Goal: Information Seeking & Learning: Compare options

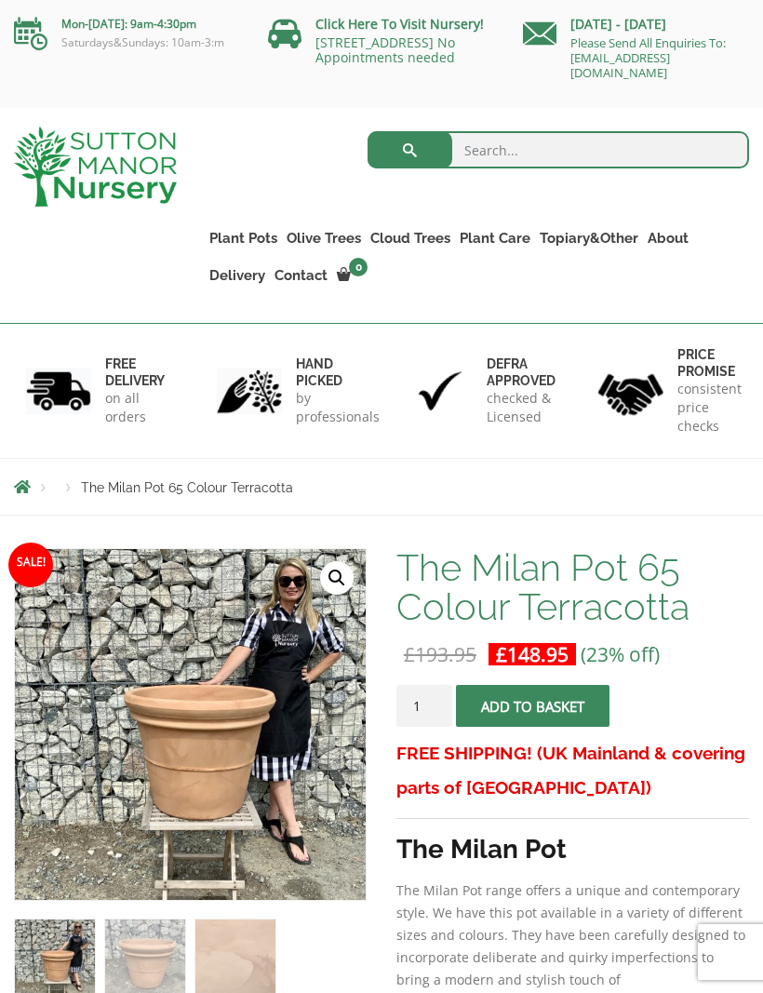
click at [0, 0] on link "Ilex Crenata Cloud Trees" at bounding box center [0, 0] width 0 height 0
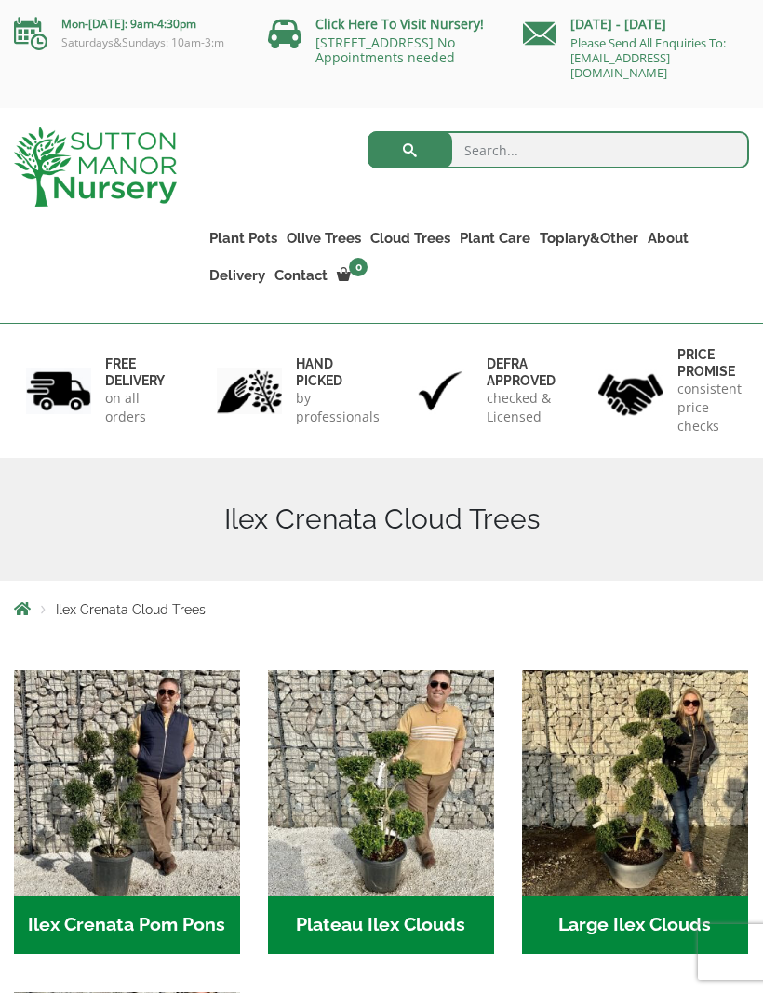
click at [0, 0] on link "Taxus Baccata (Yew)" at bounding box center [0, 0] width 0 height 0
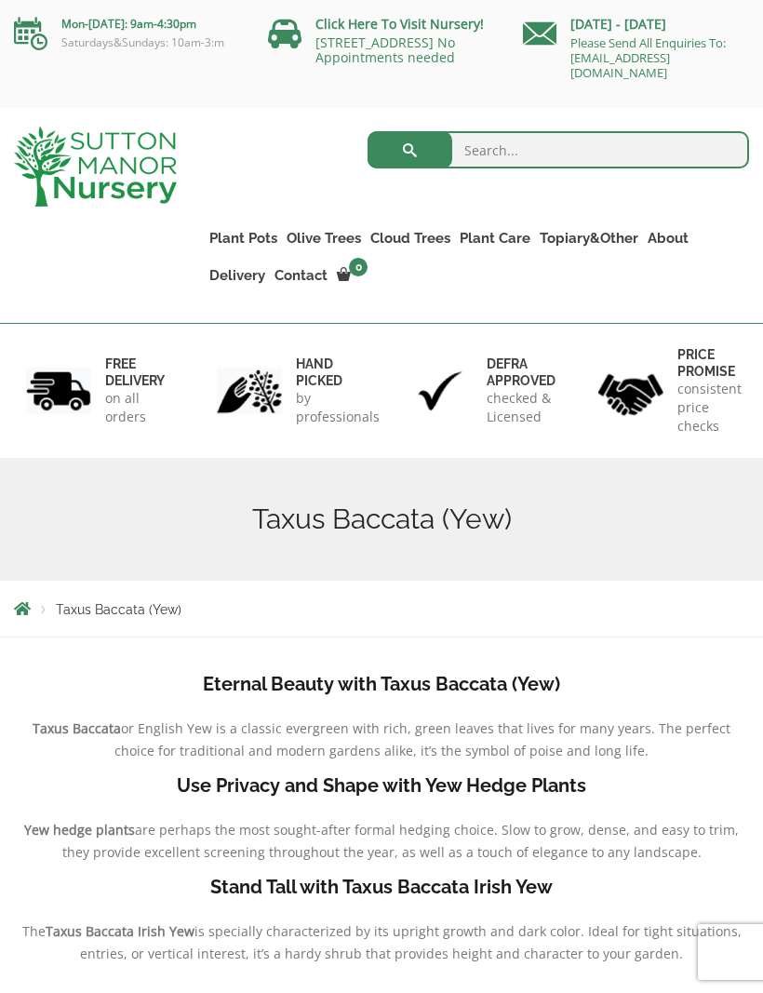
click at [0, 0] on link "Red Robins" at bounding box center [0, 0] width 0 height 0
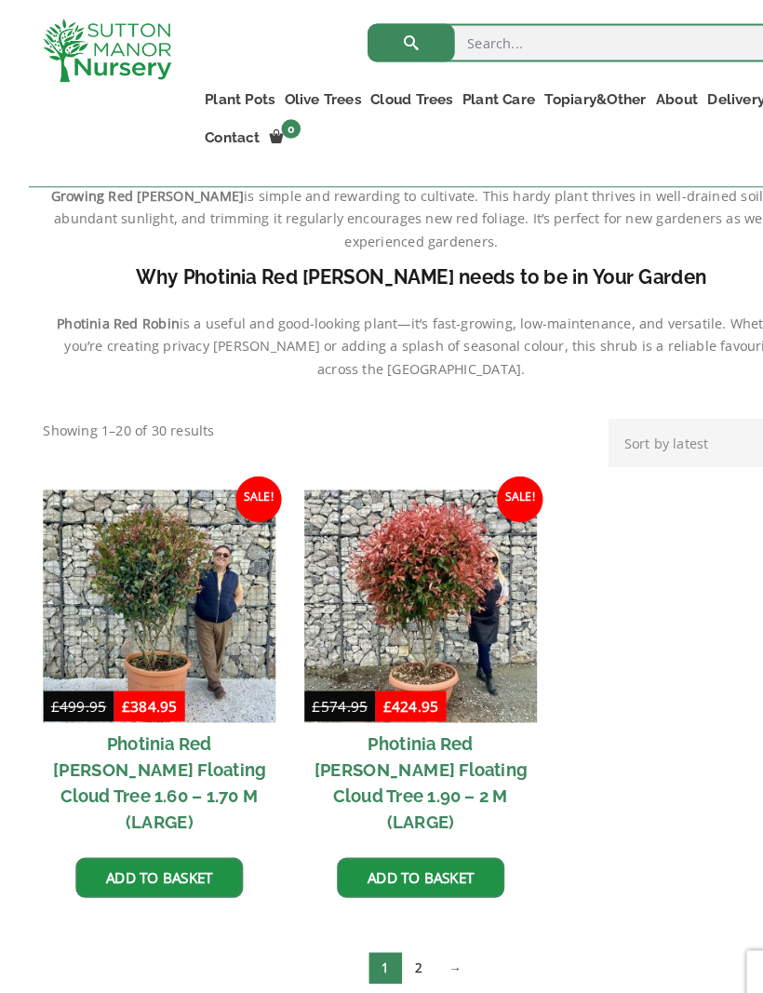
scroll to position [626, 0]
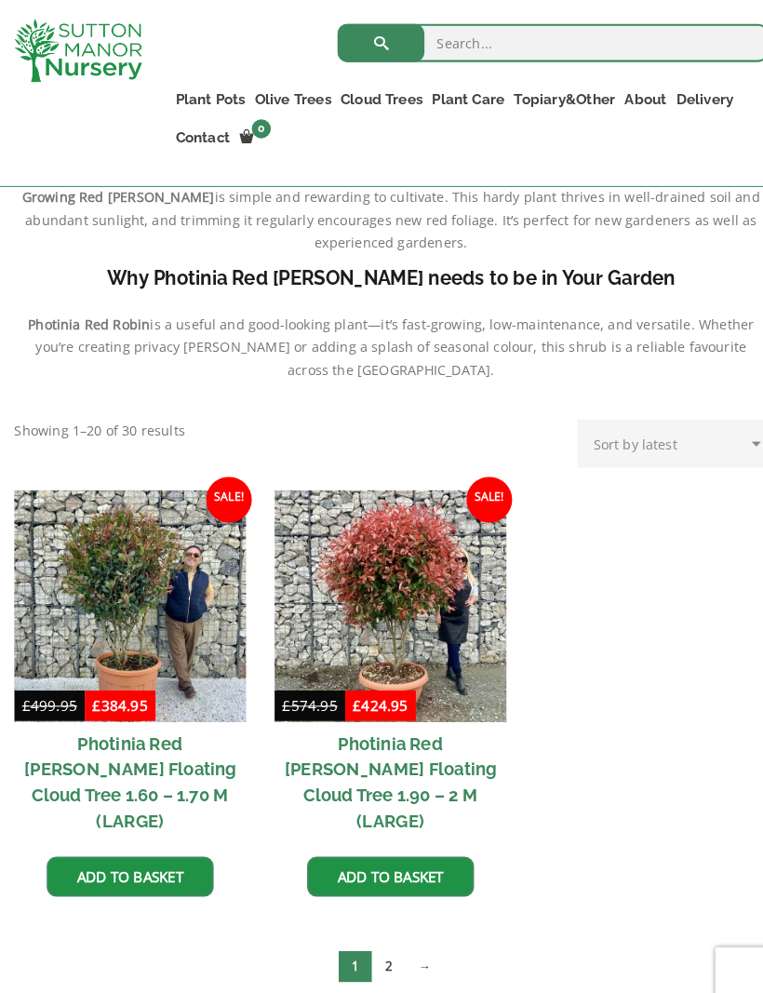
click at [439, 573] on img at bounding box center [381, 591] width 226 height 226
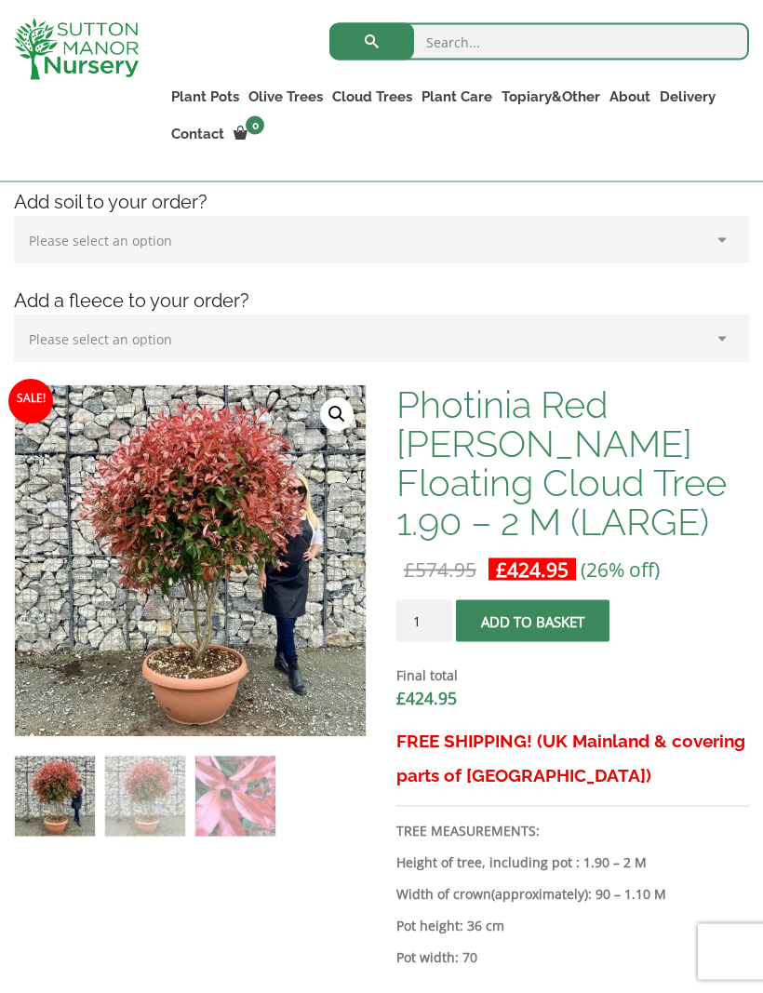
scroll to position [426, 0]
click at [301, 573] on img at bounding box center [480, 850] width 930 height 930
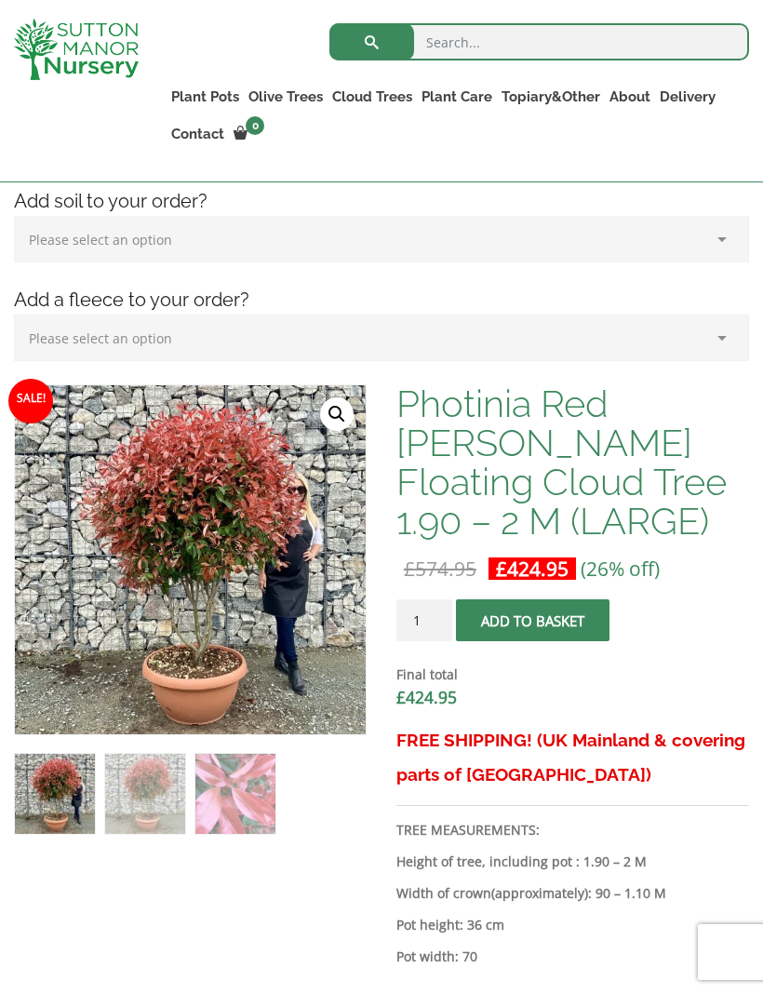
click at [295, 628] on img at bounding box center [480, 850] width 930 height 930
click at [270, 656] on img at bounding box center [480, 850] width 930 height 930
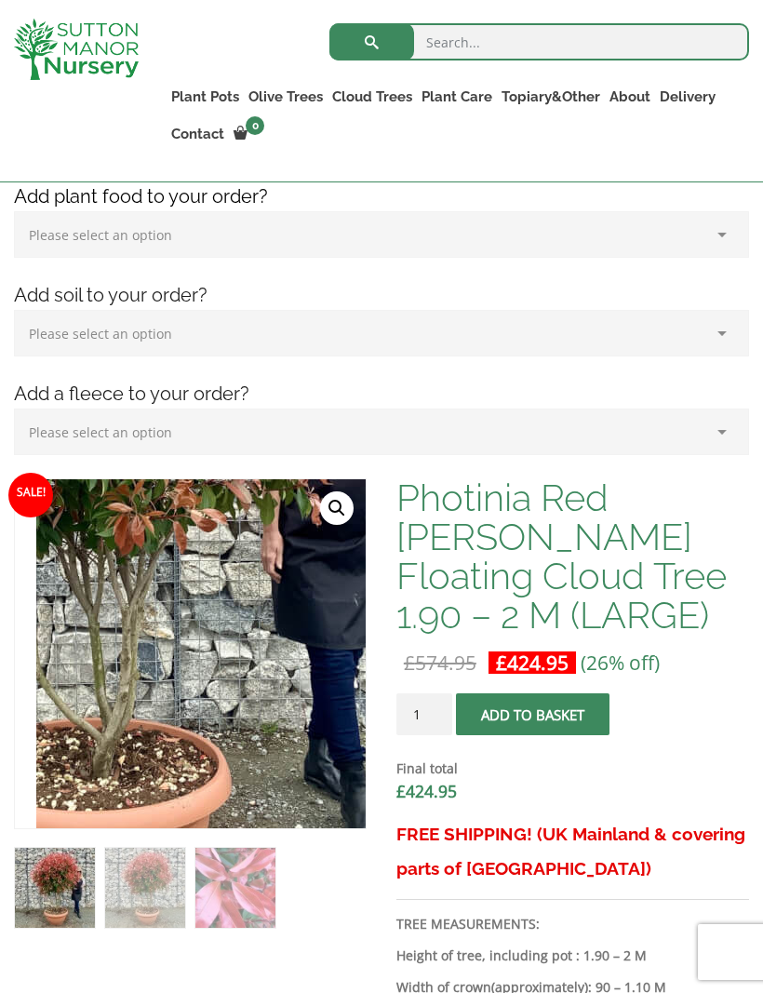
scroll to position [327, 0]
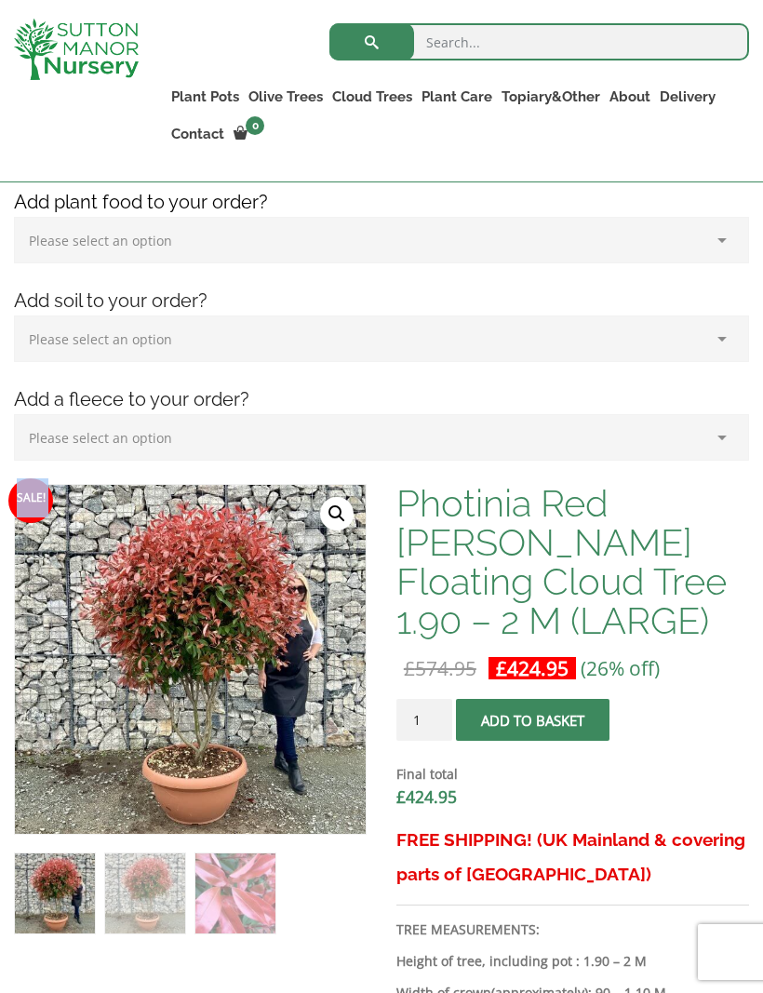
click at [247, 560] on img at bounding box center [480, 950] width 930 height 930
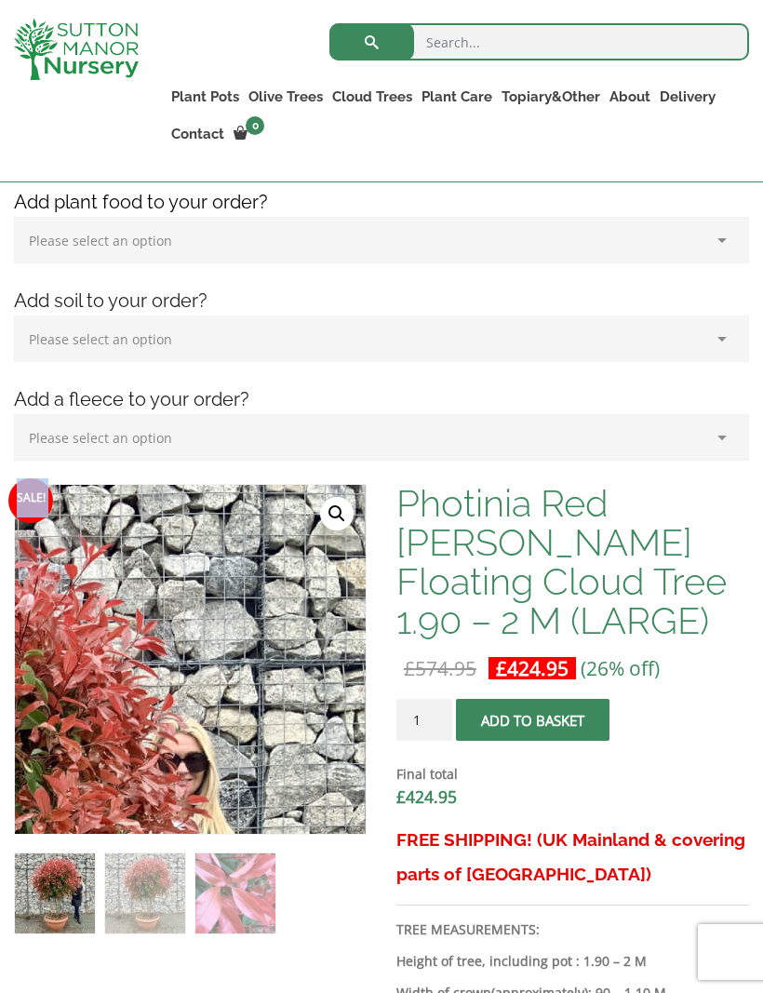
click at [0, 0] on link "Ligustrums" at bounding box center [0, 0] width 0 height 0
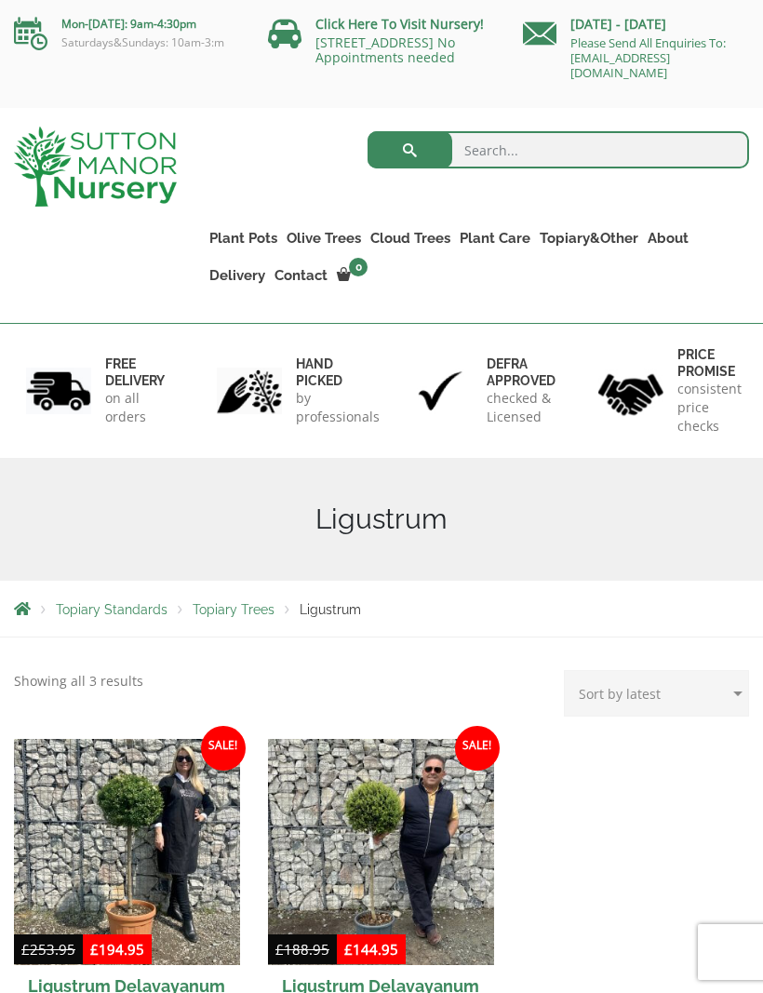
click at [0, 0] on link "Ilex Crenata" at bounding box center [0, 0] width 0 height 0
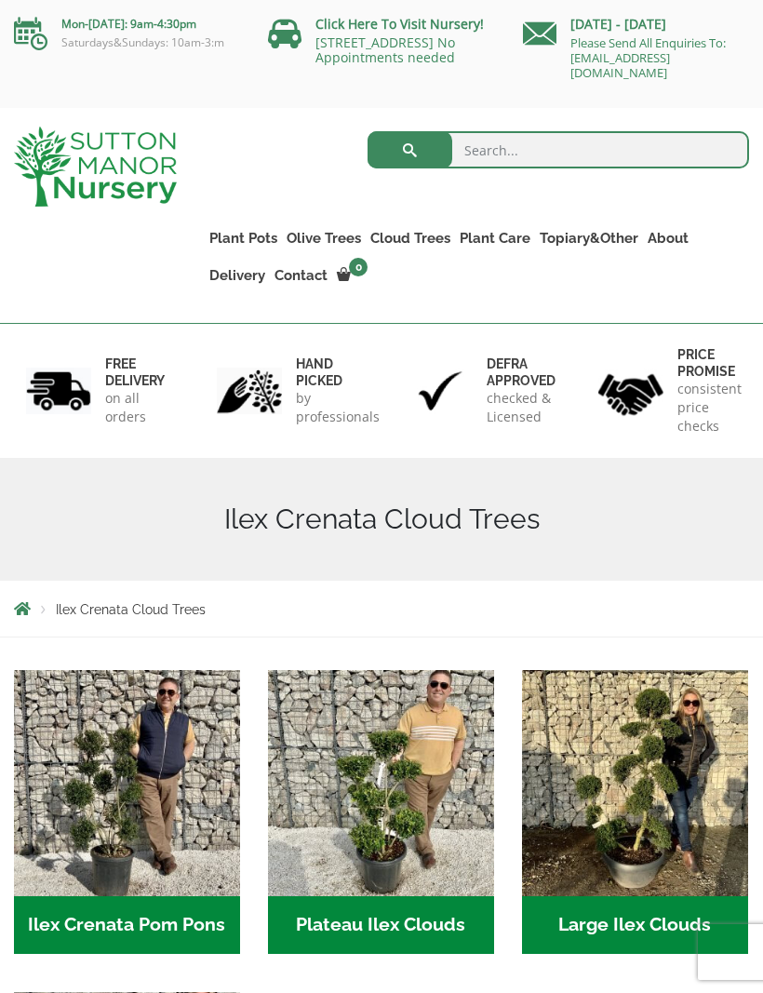
click at [0, 0] on link "Taxus Baccata (Yew)" at bounding box center [0, 0] width 0 height 0
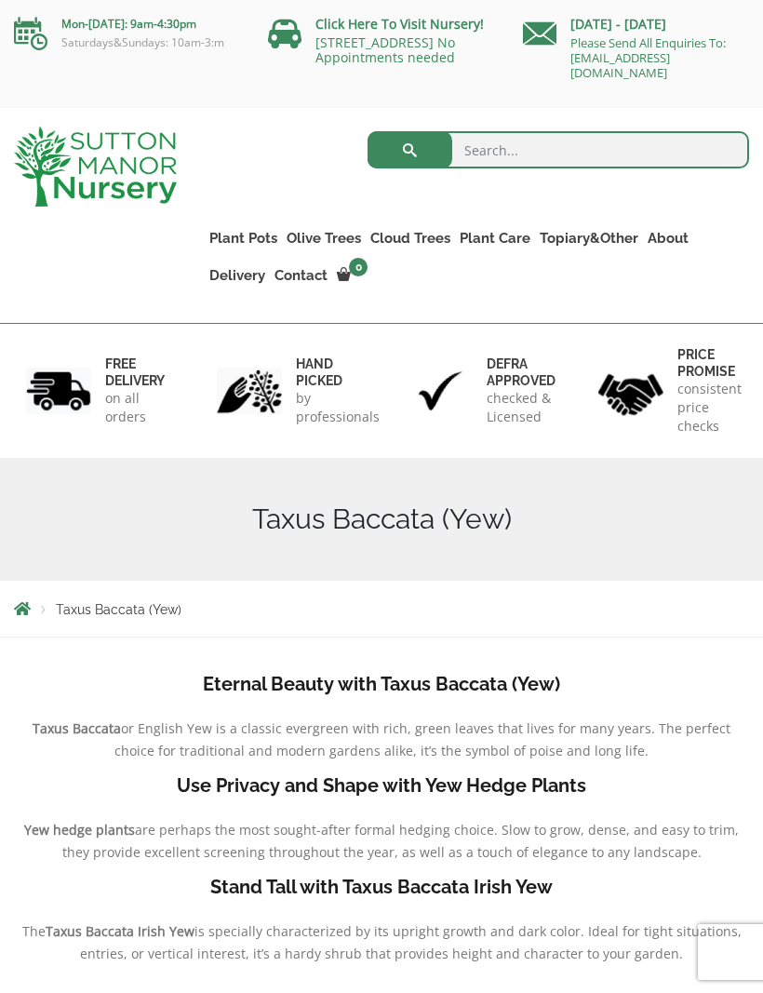
click at [0, 0] on link "Castlewellan (Cupressus)" at bounding box center [0, 0] width 0 height 0
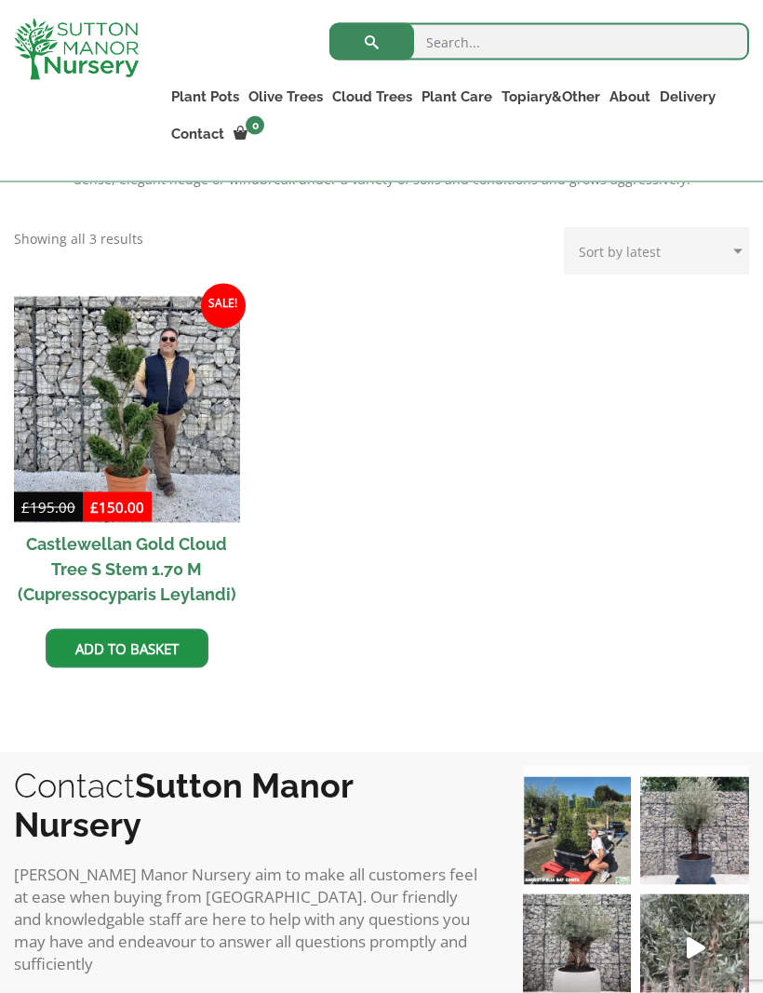
scroll to position [742, 0]
click at [176, 431] on img at bounding box center [127, 409] width 226 height 226
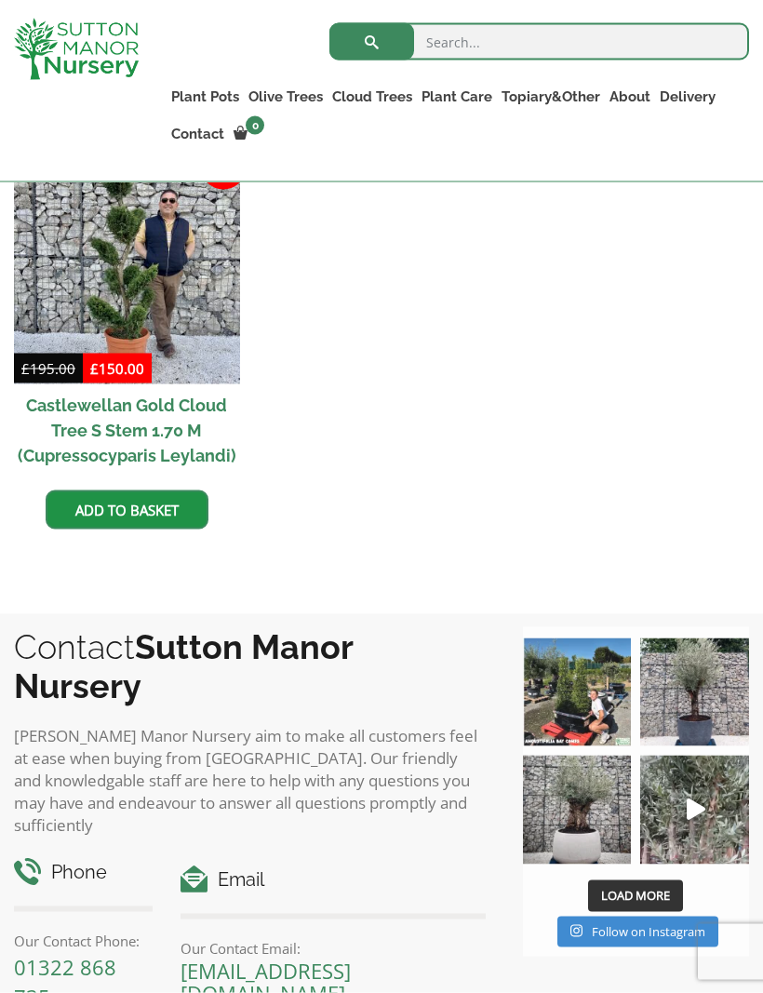
scroll to position [880, 0]
click at [0, 0] on link "Bay Trees (Laurus Nobilis)" at bounding box center [0, 0] width 0 height 0
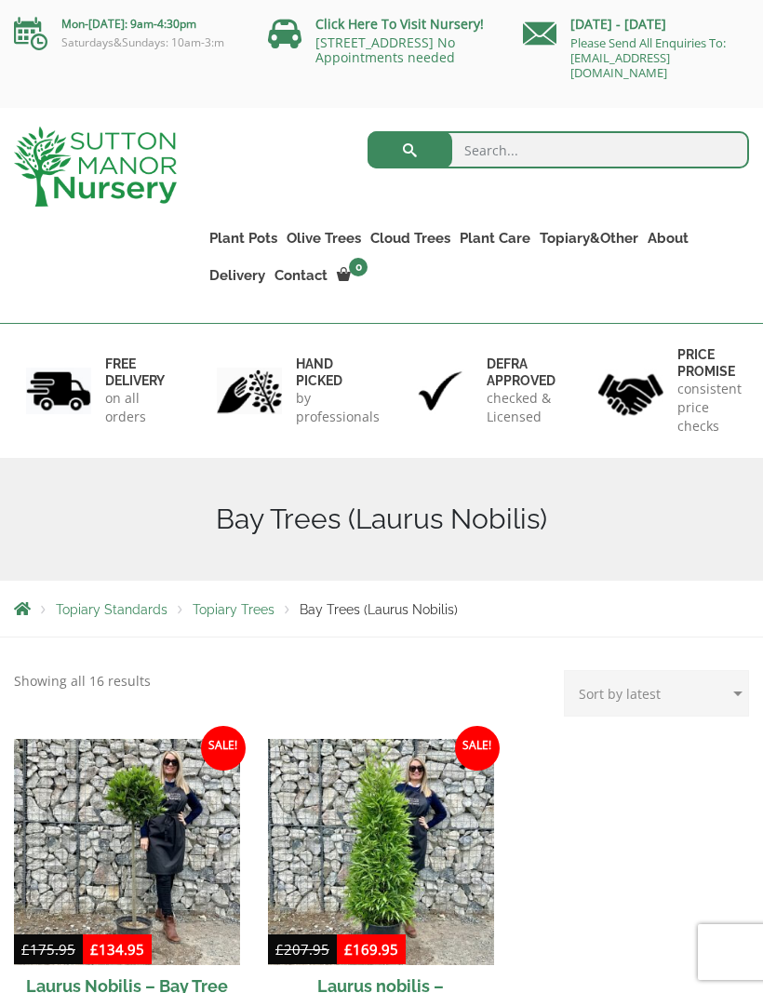
click at [0, 0] on link "Palm Trees" at bounding box center [0, 0] width 0 height 0
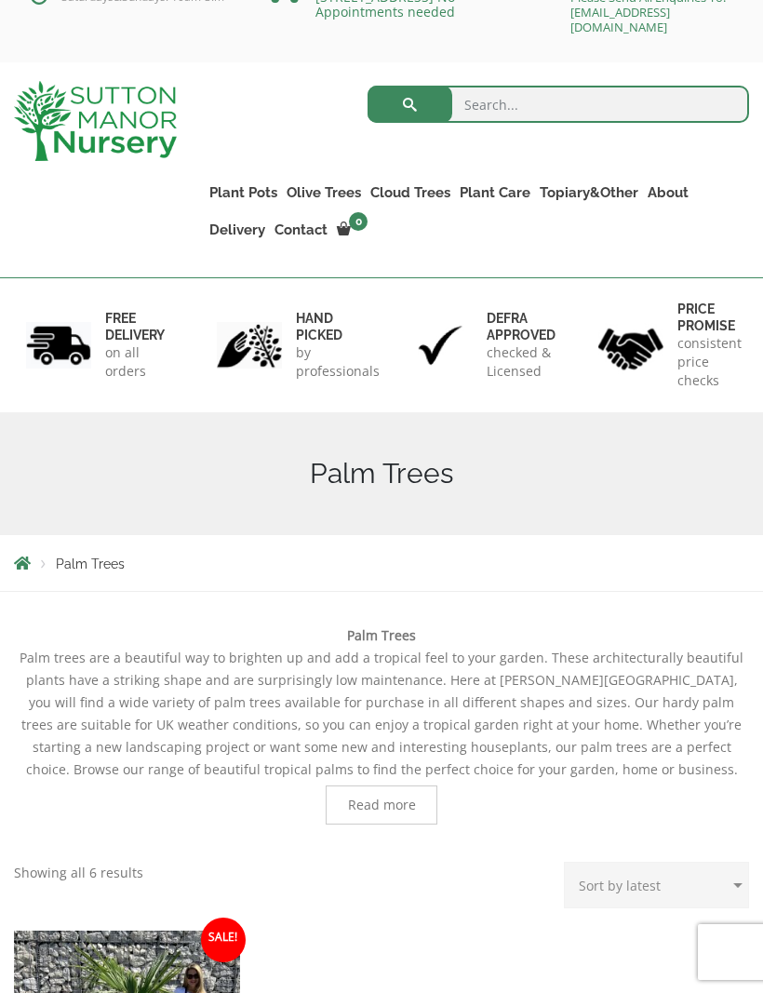
scroll to position [32, 0]
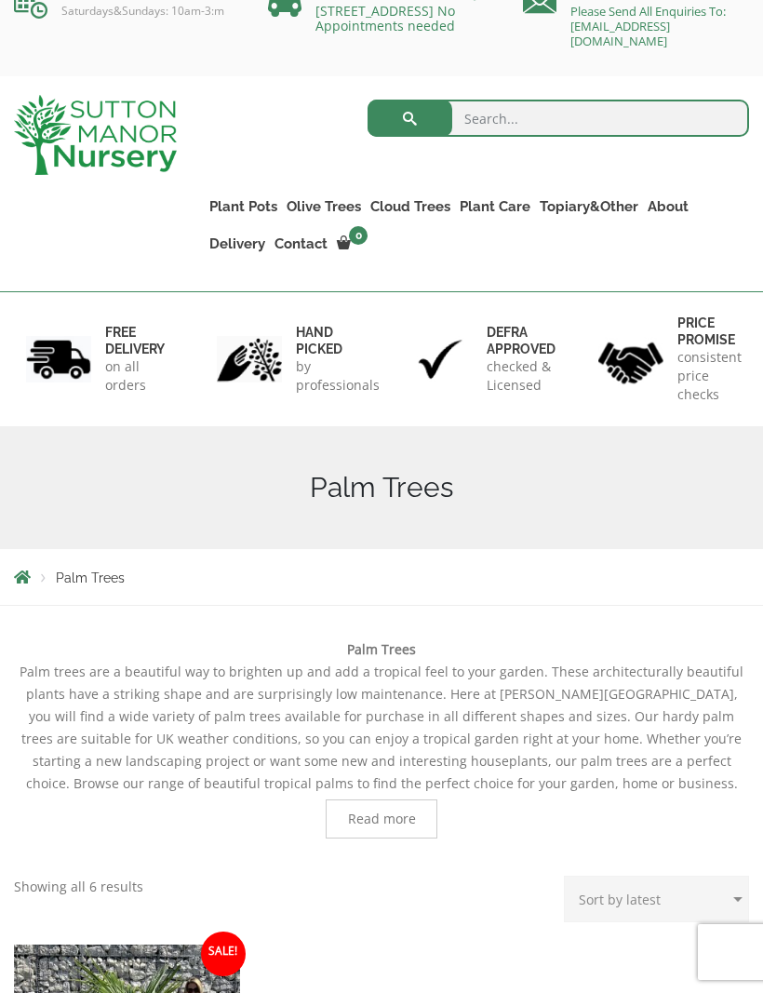
click at [0, 0] on link "Laurus Nobilis Bay Trees" at bounding box center [0, 0] width 0 height 0
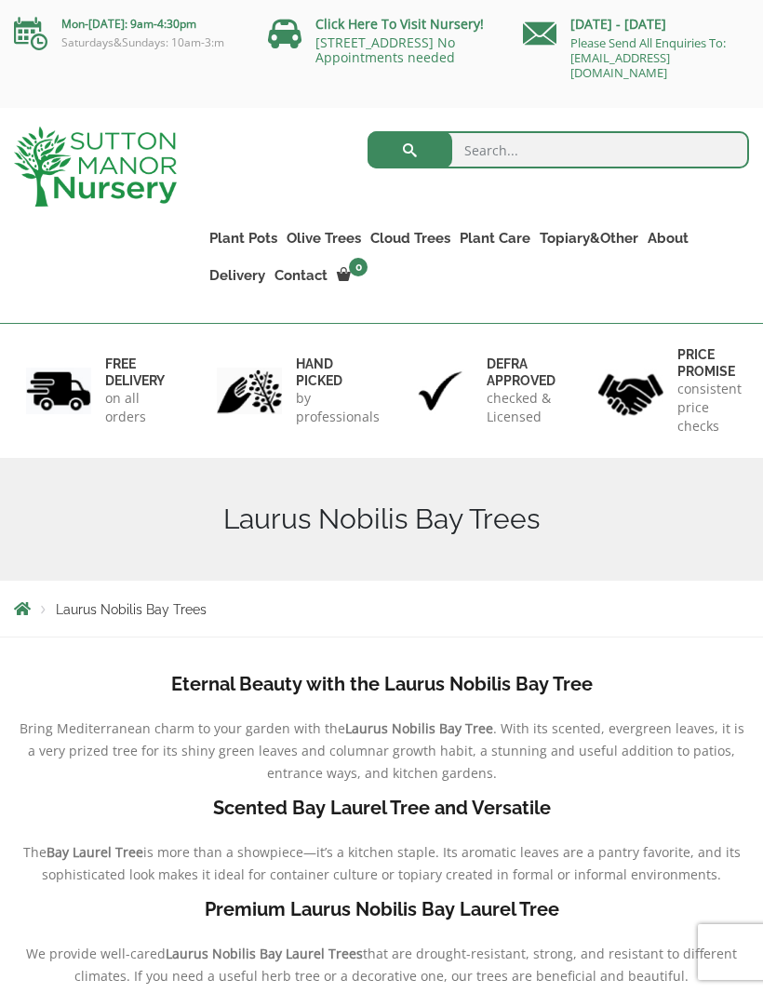
click at [0, 0] on link "Ligustrums" at bounding box center [0, 0] width 0 height 0
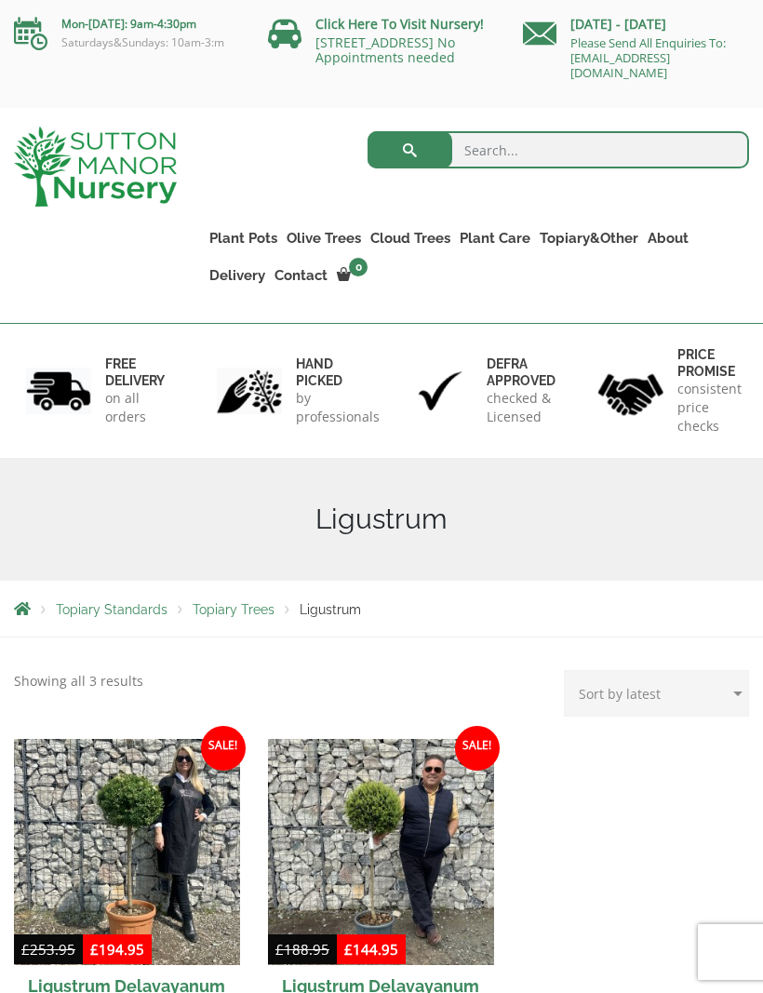
click at [0, 0] on link "Red Robins" at bounding box center [0, 0] width 0 height 0
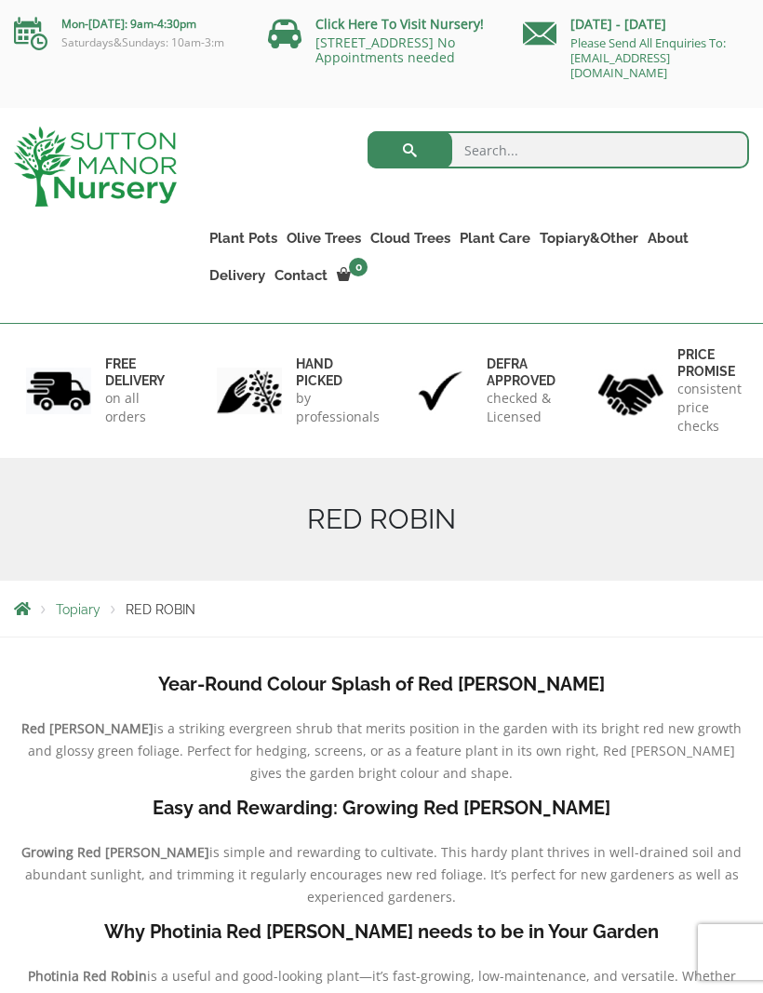
click at [0, 0] on link "Taxus Baccata (Yew)" at bounding box center [0, 0] width 0 height 0
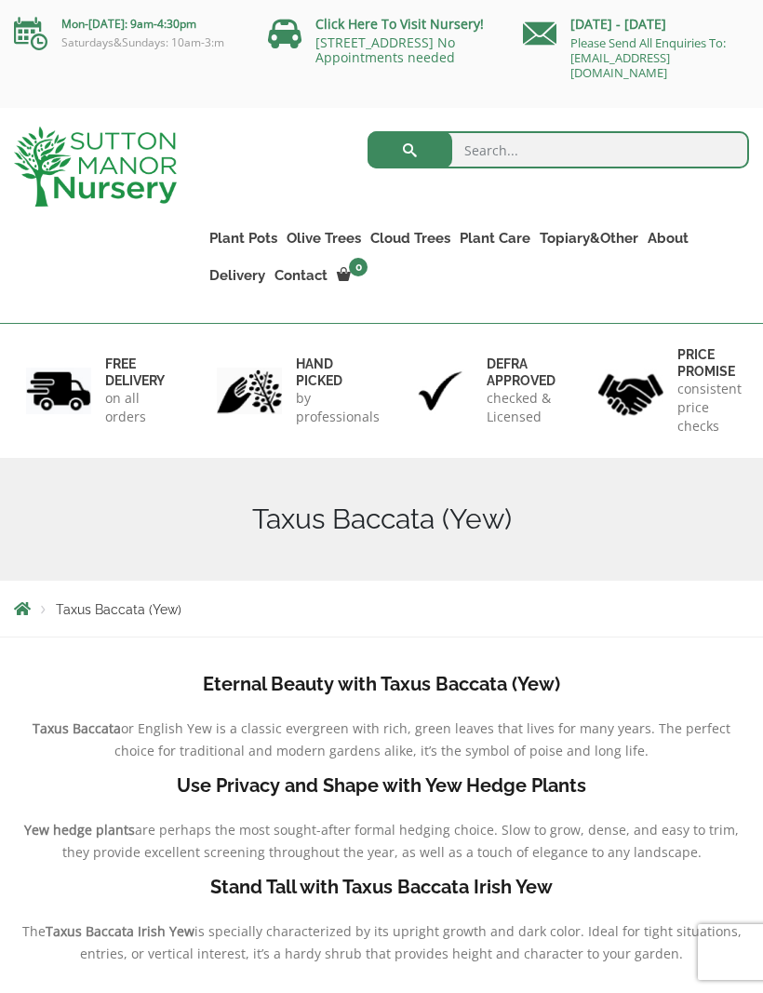
click at [0, 0] on link "Castlewellan (Cupressus)" at bounding box center [0, 0] width 0 height 0
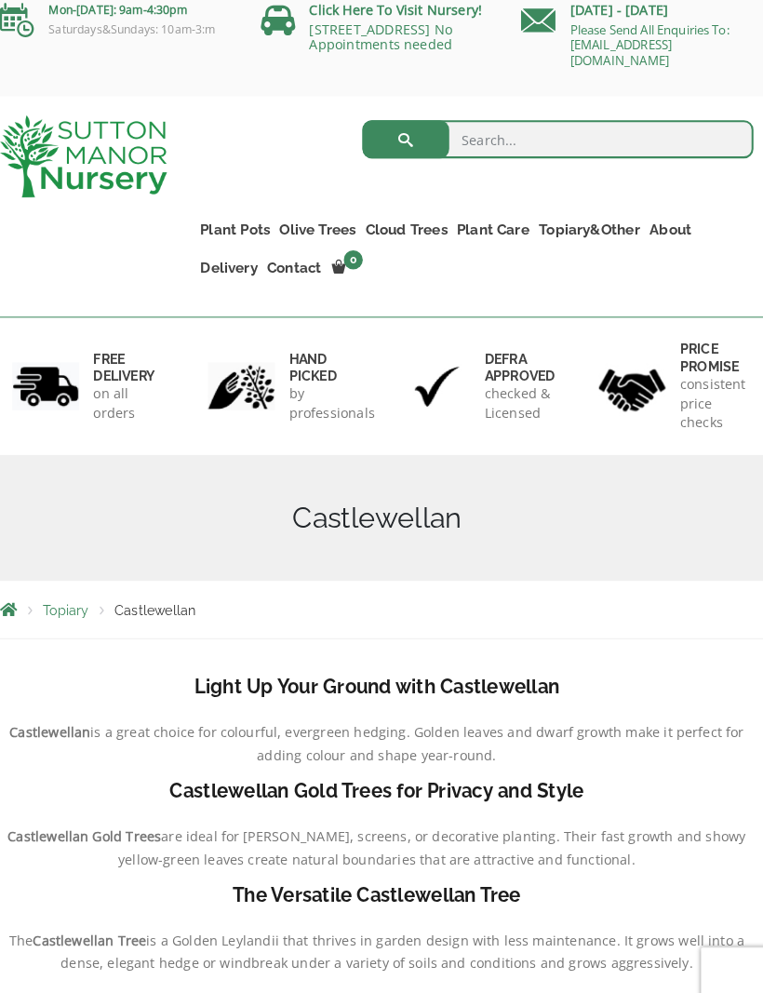
scroll to position [20, 0]
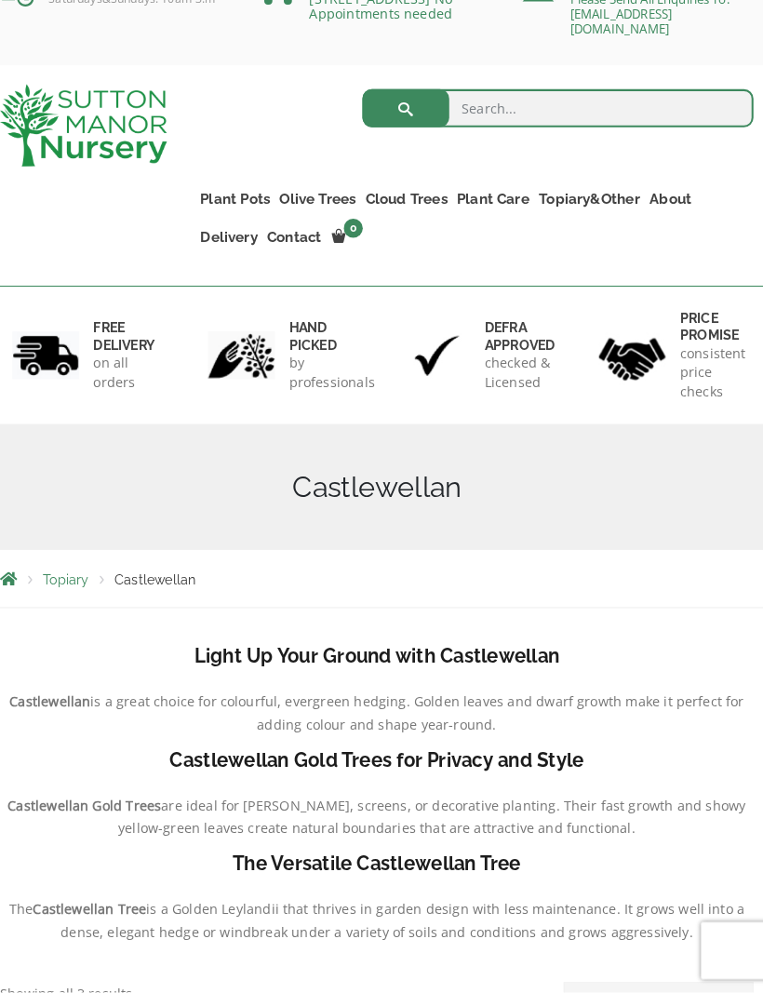
click at [0, 0] on link "Castlewellan (Cupressus)" at bounding box center [0, 0] width 0 height 0
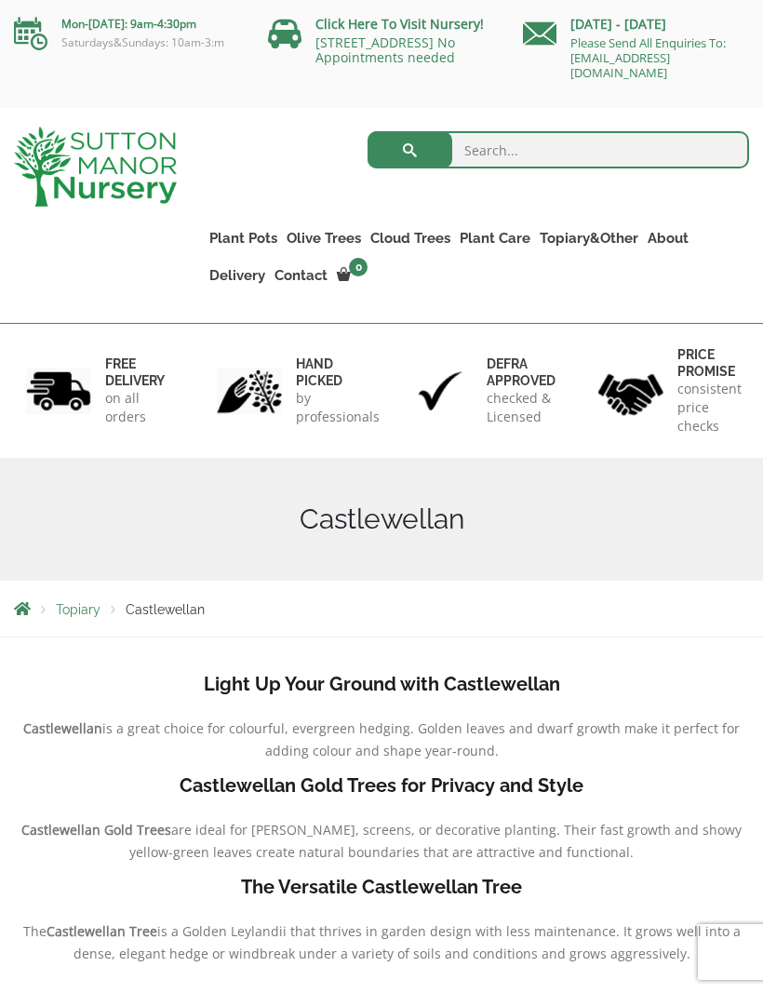
click at [0, 0] on link "Acers" at bounding box center [0, 0] width 0 height 0
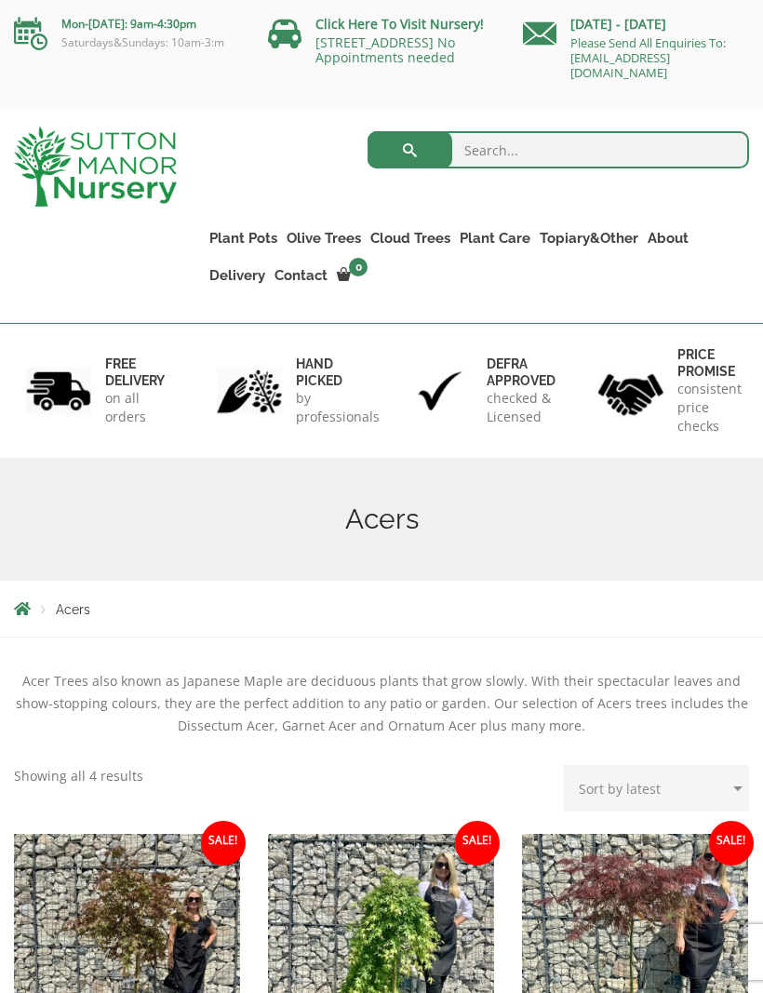
click at [0, 0] on link "Taxus Baccata (Yew)" at bounding box center [0, 0] width 0 height 0
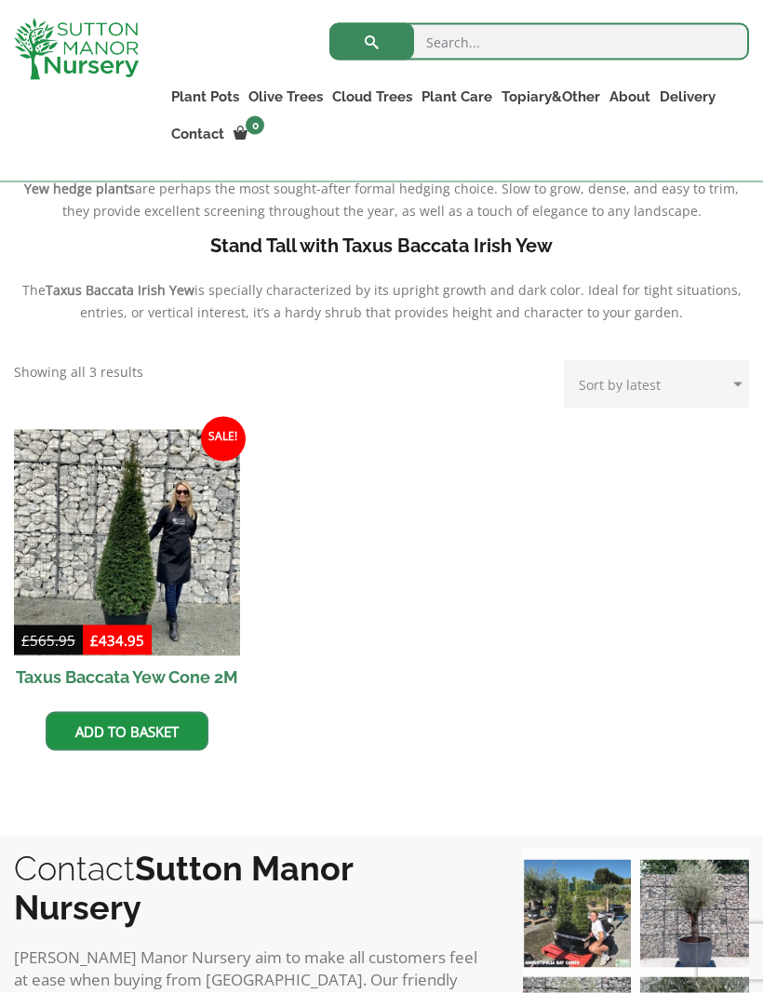
scroll to position [609, 0]
click at [159, 530] on img at bounding box center [127, 542] width 226 height 226
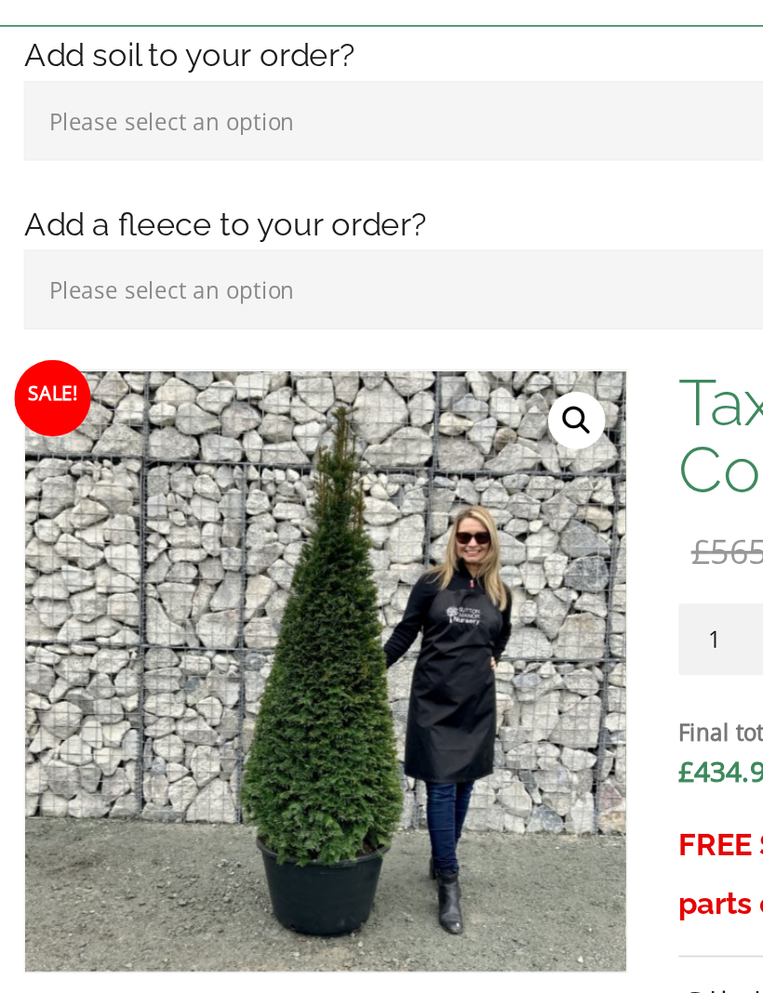
scroll to position [355, 0]
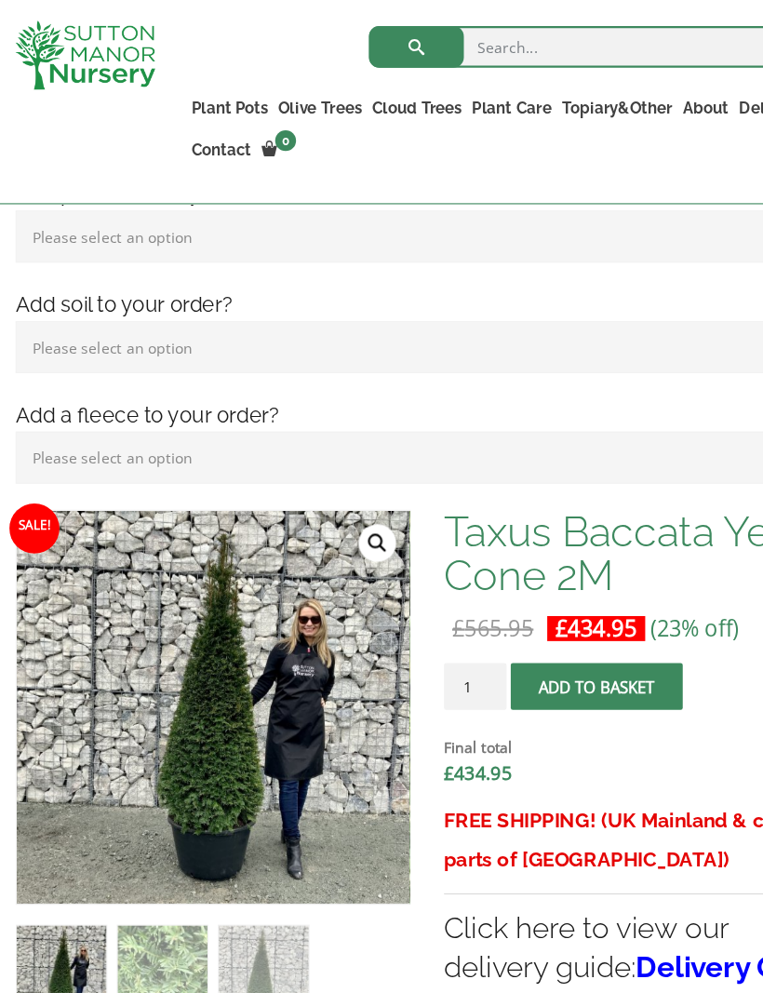
click at [0, 0] on link "Ligustrum Pom Poms" at bounding box center [0, 0] width 0 height 0
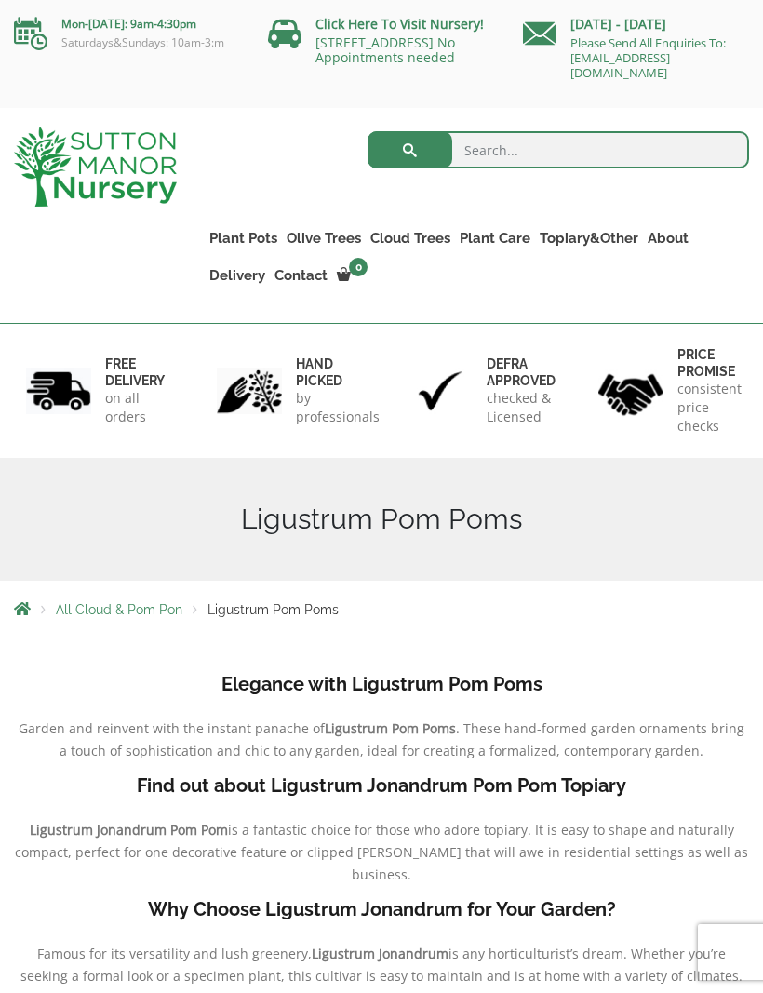
click at [0, 0] on link "Castlewellan" at bounding box center [0, 0] width 0 height 0
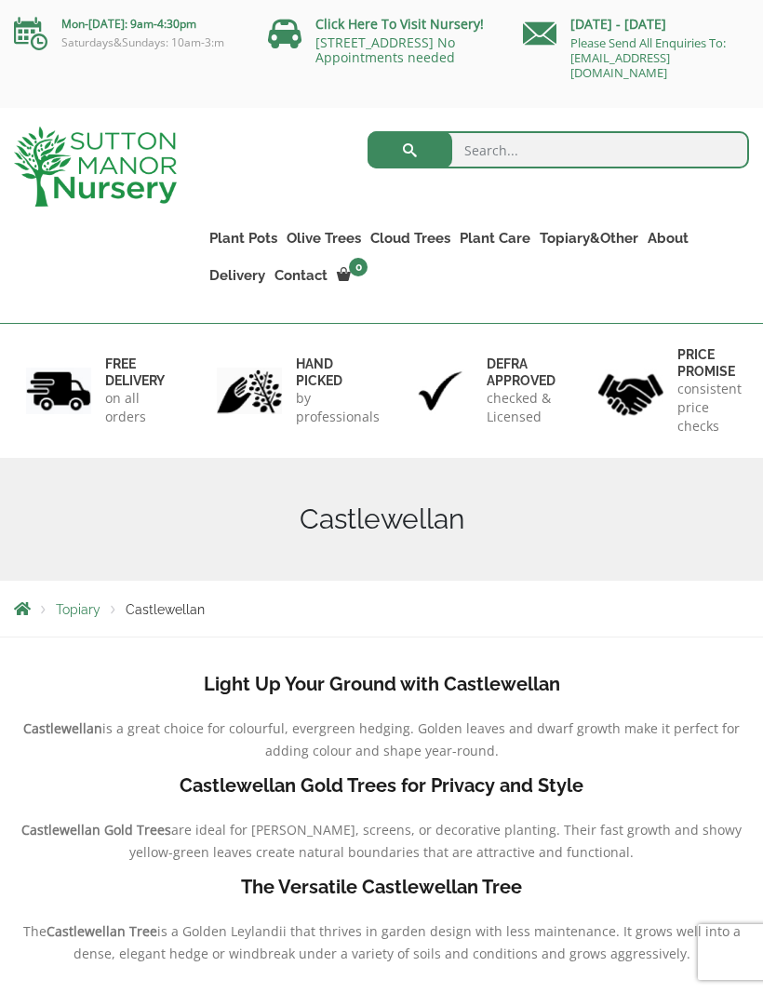
click at [0, 0] on link "Ilex Crenata Cloud Trees" at bounding box center [0, 0] width 0 height 0
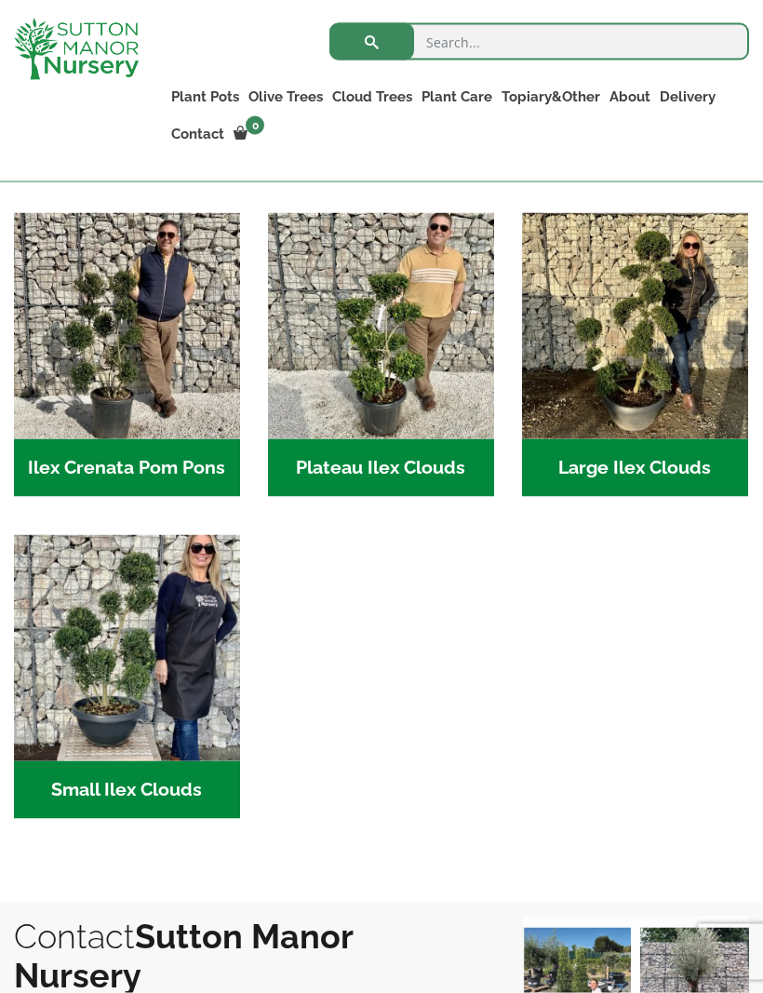
scroll to position [419, 0]
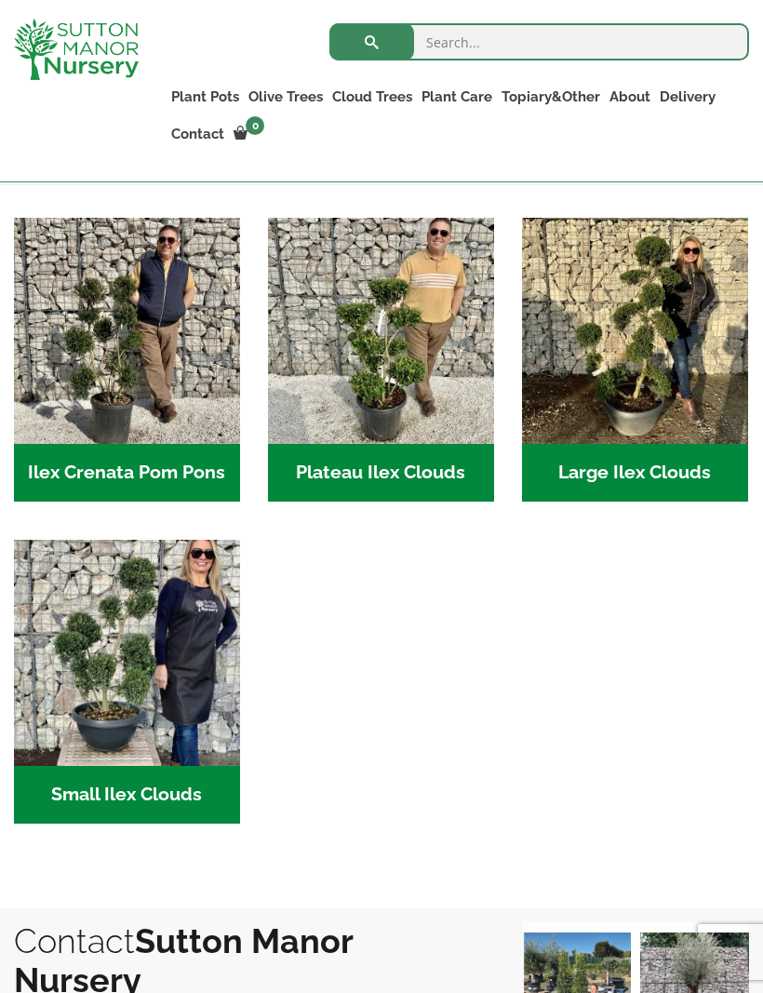
click at [178, 393] on img "Visit product category Ilex Crenata Pom Pons" at bounding box center [127, 331] width 226 height 226
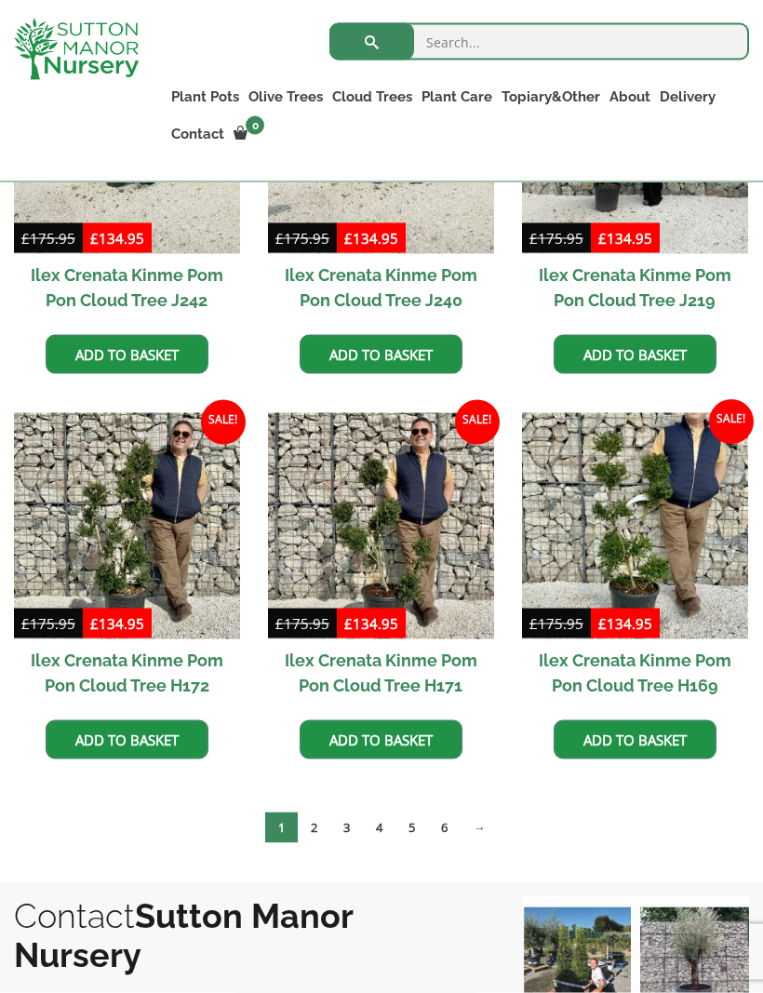
scroll to position [678, 0]
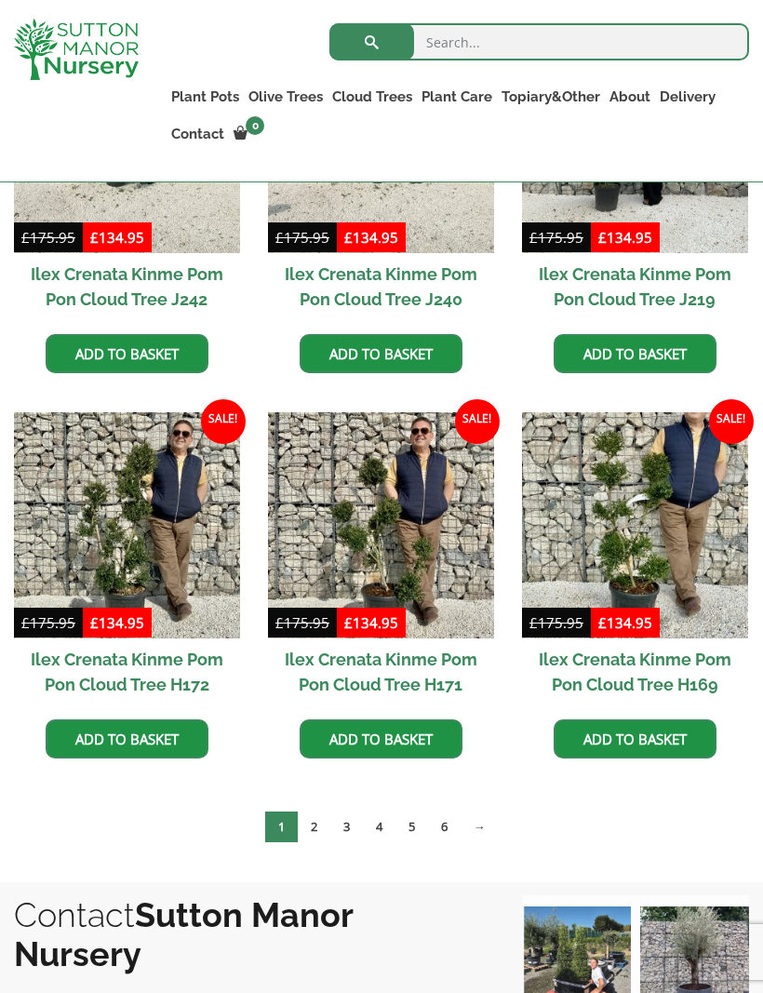
click at [687, 549] on img at bounding box center [635, 525] width 226 height 226
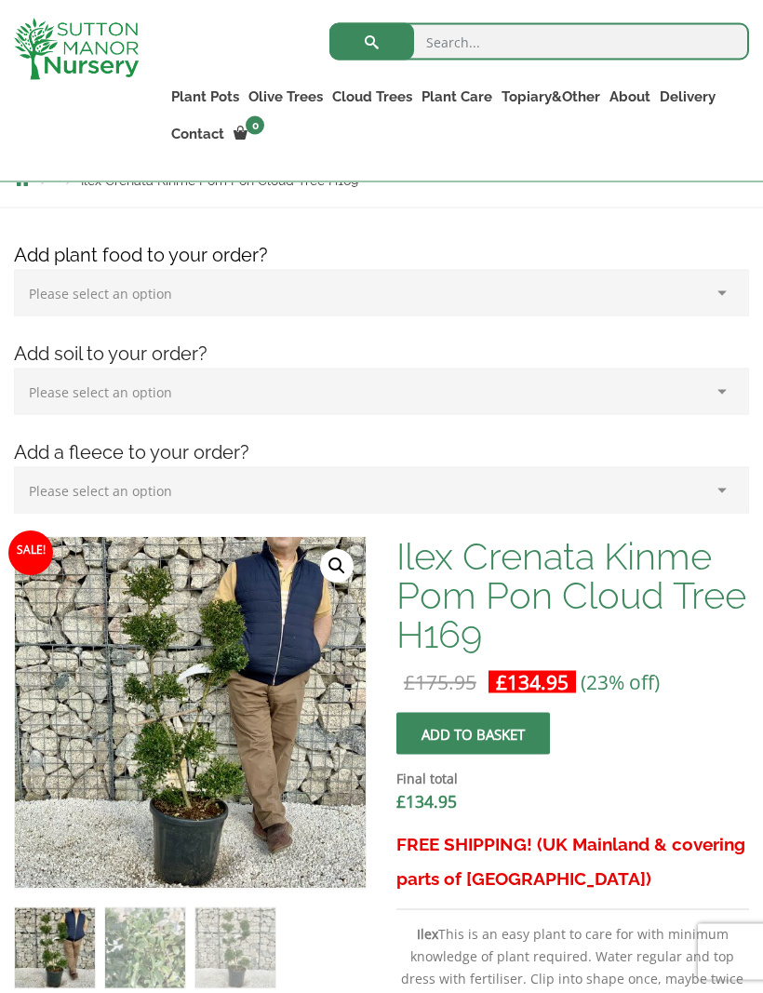
scroll to position [348, 0]
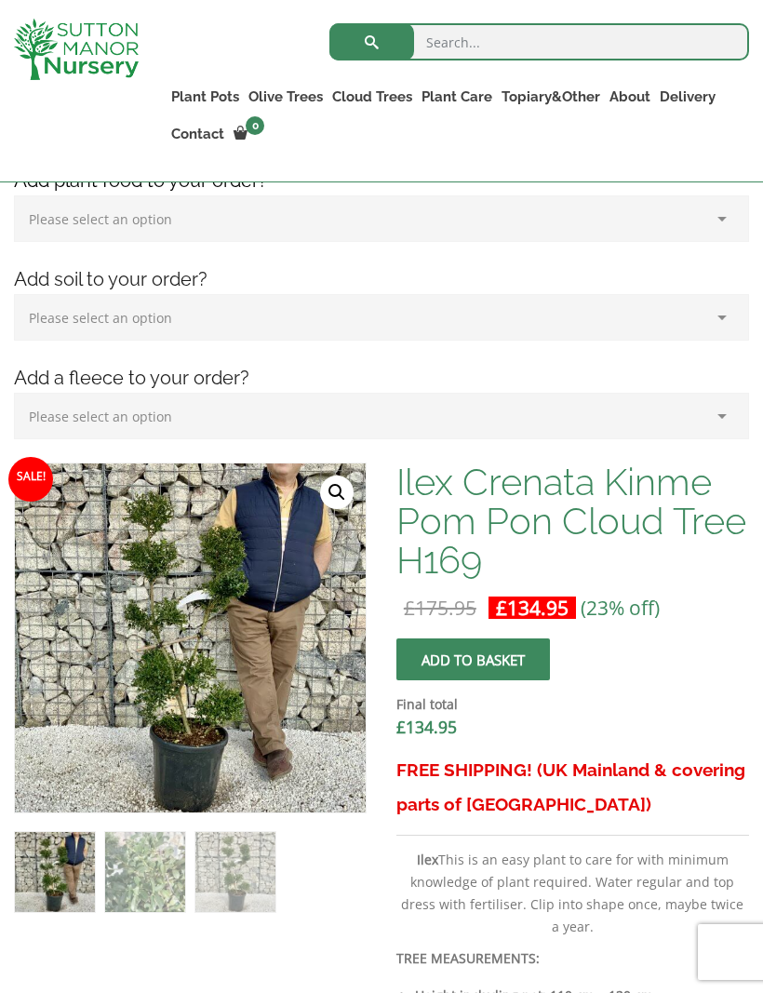
click at [245, 659] on img at bounding box center [480, 928] width 930 height 930
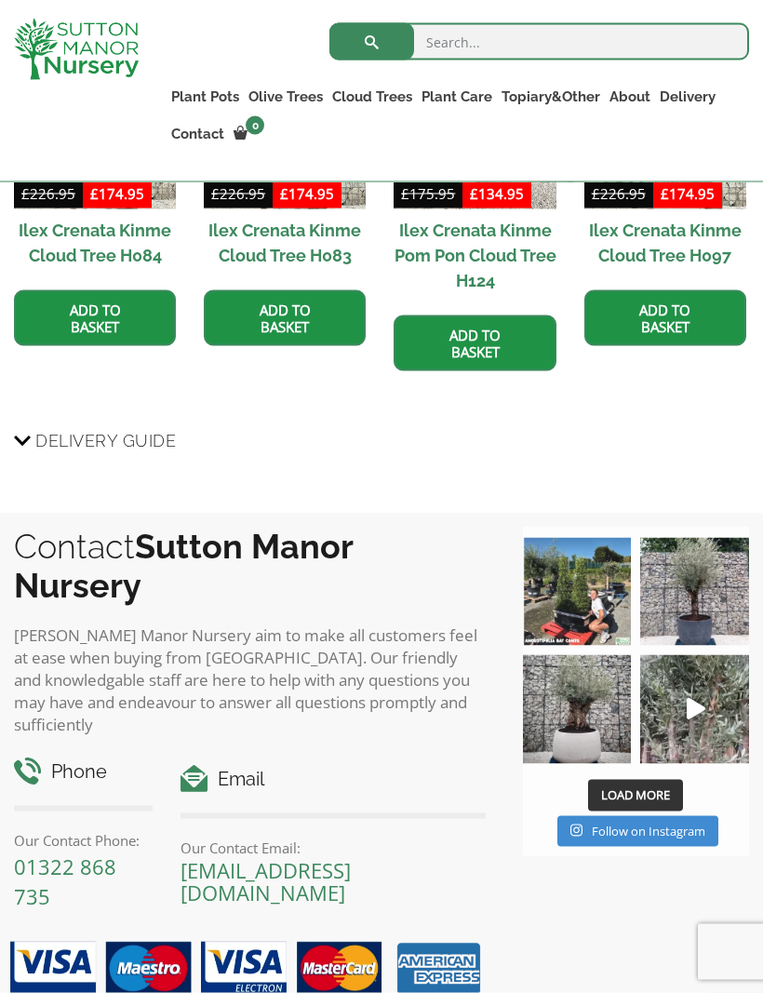
scroll to position [2064, 0]
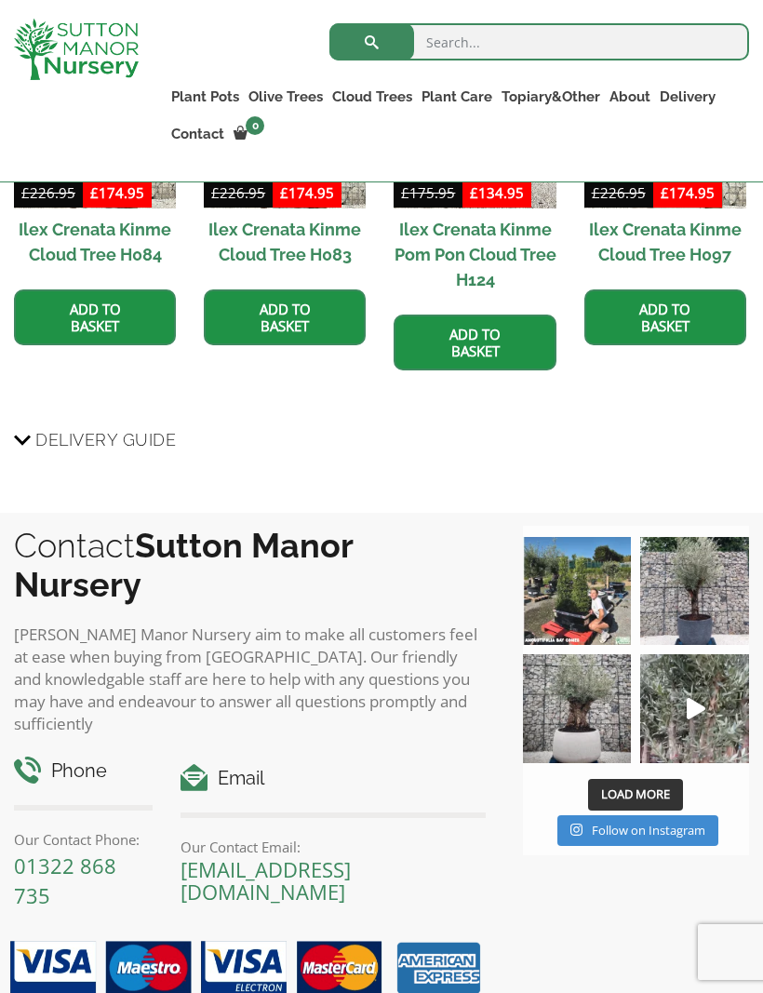
click at [597, 719] on img at bounding box center [577, 708] width 109 height 109
